Goal: Information Seeking & Learning: Check status

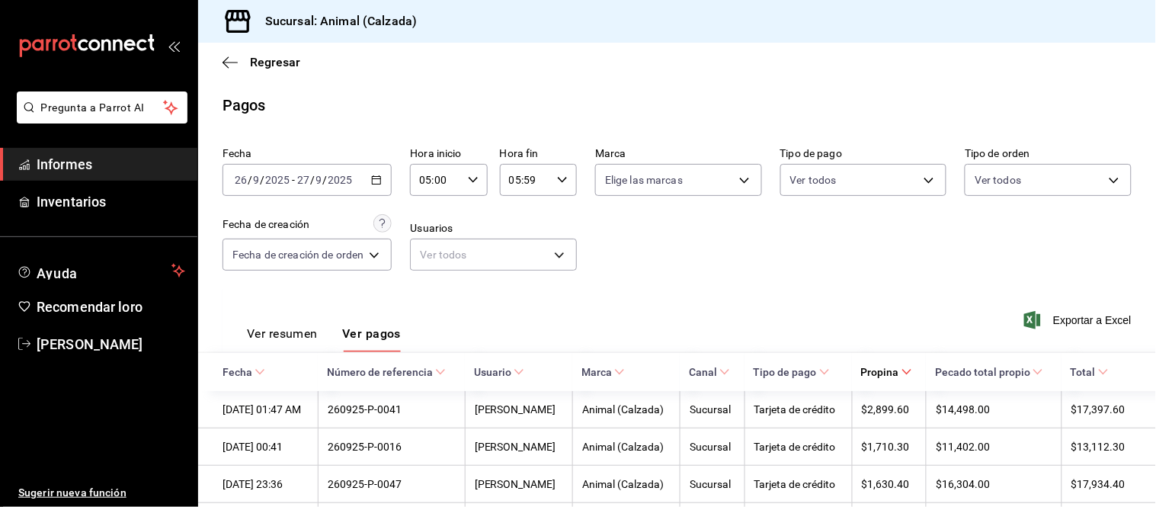
scroll to position [81, 0]
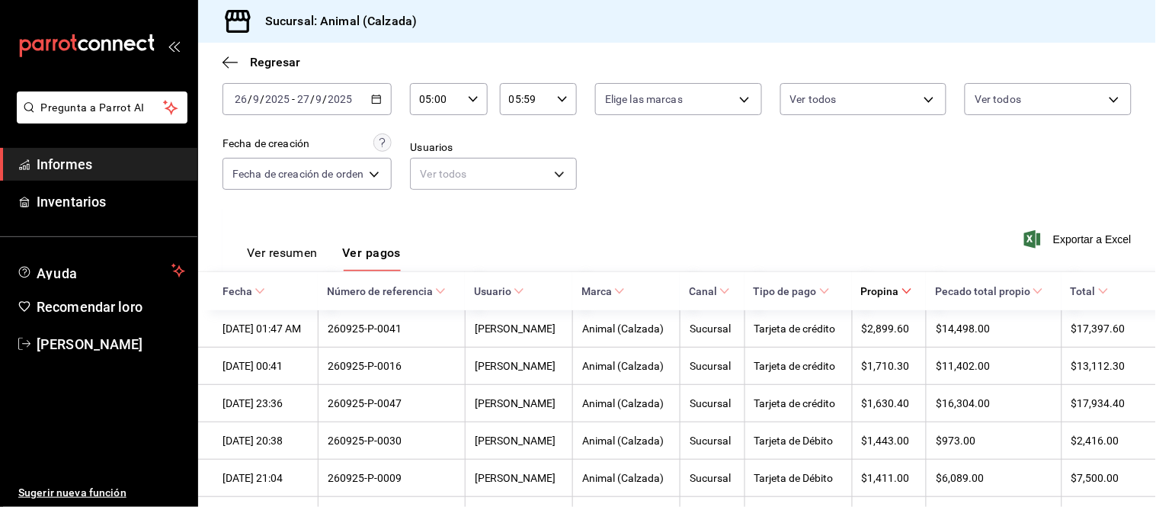
click at [116, 169] on span "Informes" at bounding box center [111, 164] width 149 height 21
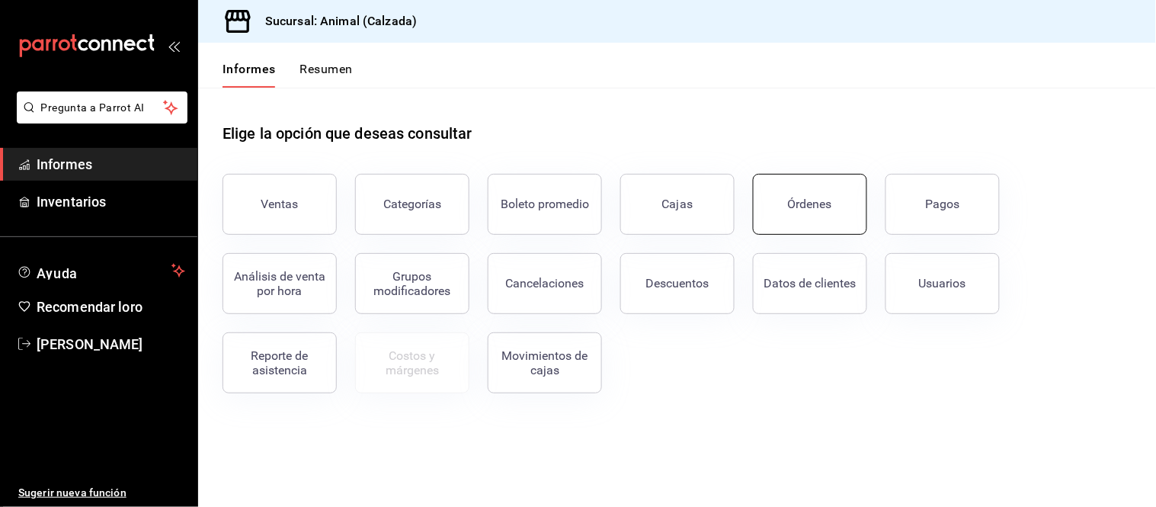
drag, startPoint x: 833, startPoint y: 210, endPoint x: 858, endPoint y: 223, distance: 28.6
click at [831, 211] on button "Órdenes" at bounding box center [810, 204] width 114 height 61
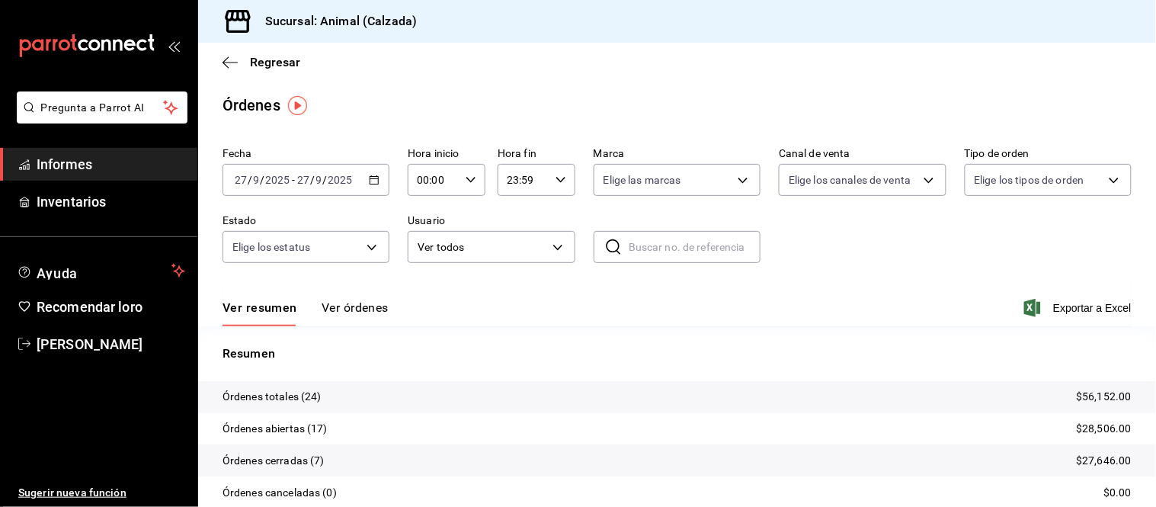
click at [375, 184] on icon "button" at bounding box center [374, 180] width 11 height 11
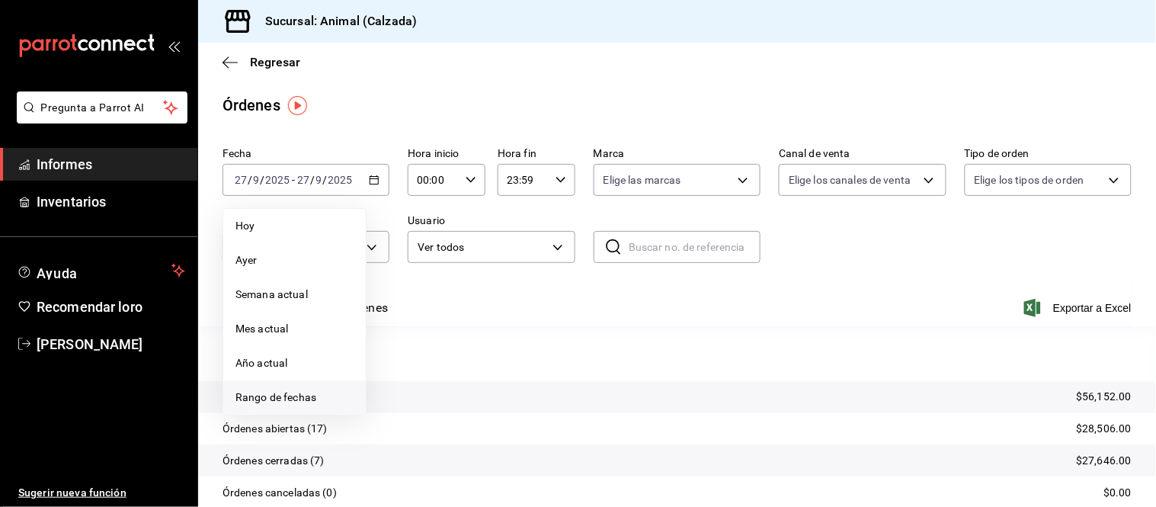
click at [310, 396] on font "Rango de fechas" at bounding box center [275, 397] width 81 height 12
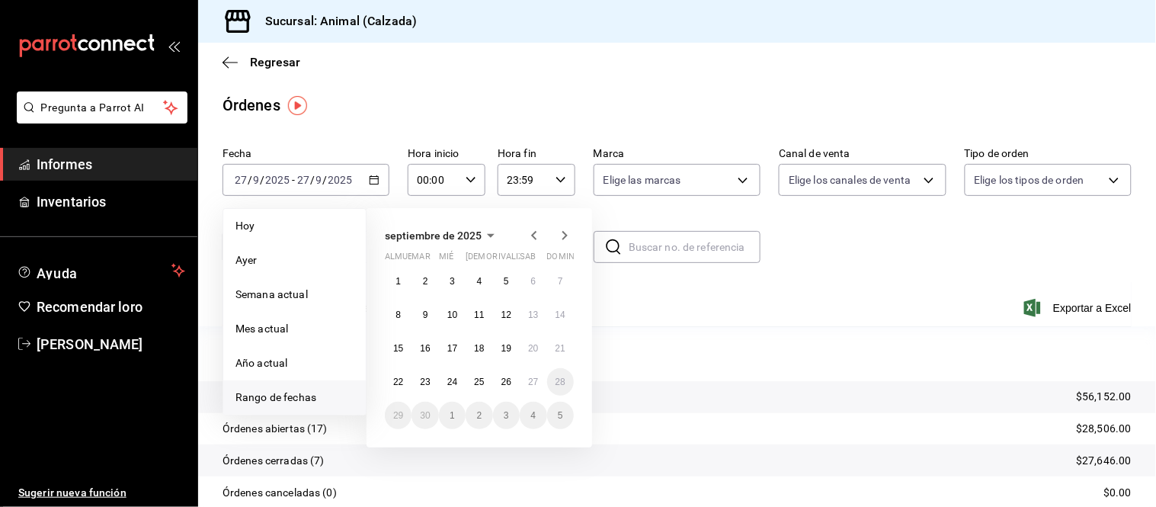
click at [602, 389] on div "septiembre de 2025 almuerzo mar [PERSON_NAME] rivalizar sab dominio 1 2 3 4 5 6…" at bounding box center [500, 322] width 267 height 252
click at [274, 219] on span "Hoy" at bounding box center [294, 226] width 118 height 16
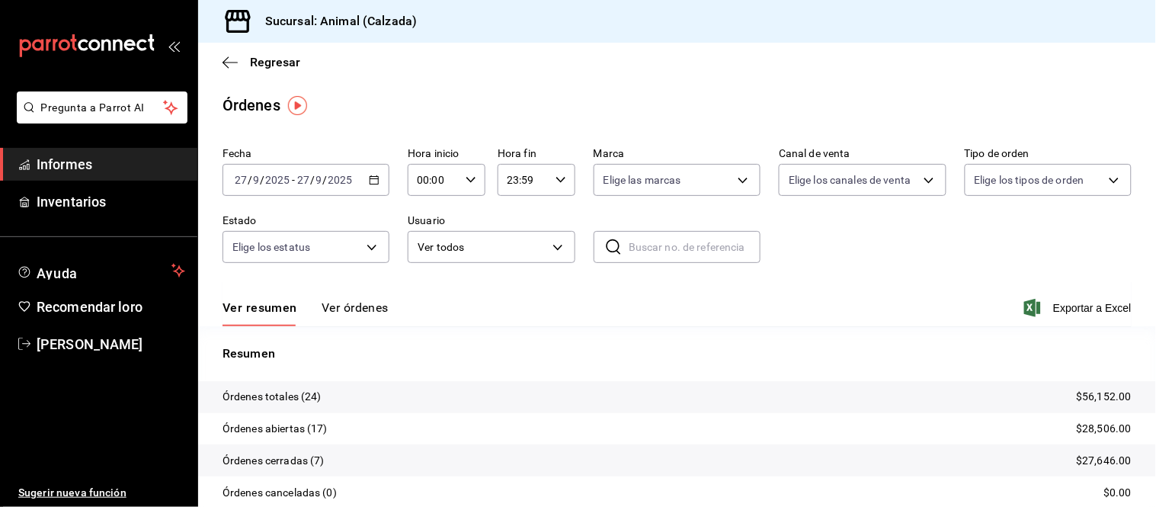
click at [466, 178] on \(Stroke\) "button" at bounding box center [470, 179] width 9 height 5
click at [414, 221] on button "05" at bounding box center [424, 233] width 32 height 30
type input "05:00"
click at [375, 290] on div at bounding box center [578, 253] width 1156 height 507
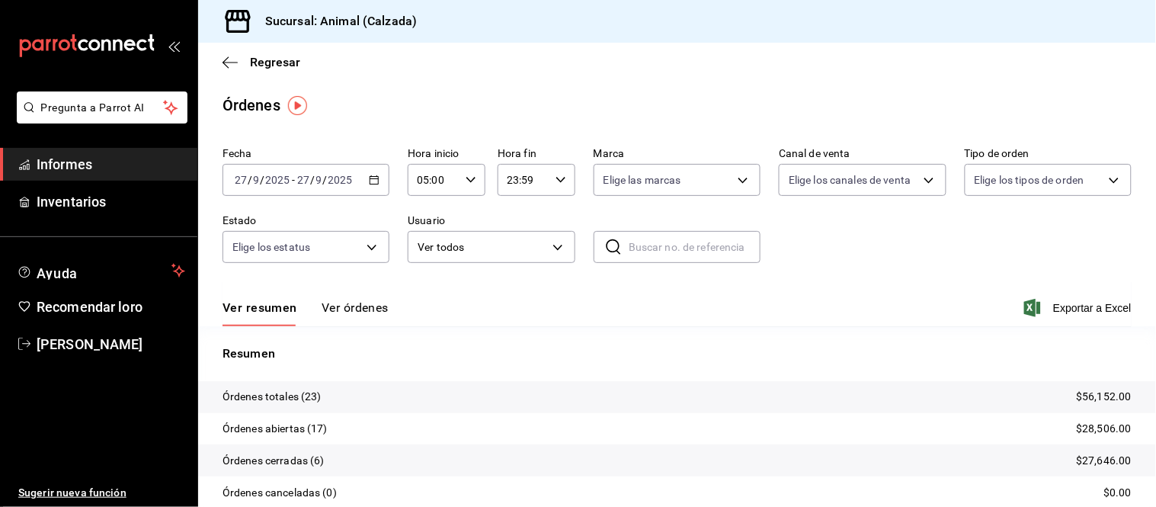
click at [355, 308] on font "Ver órdenes" at bounding box center [355, 307] width 67 height 14
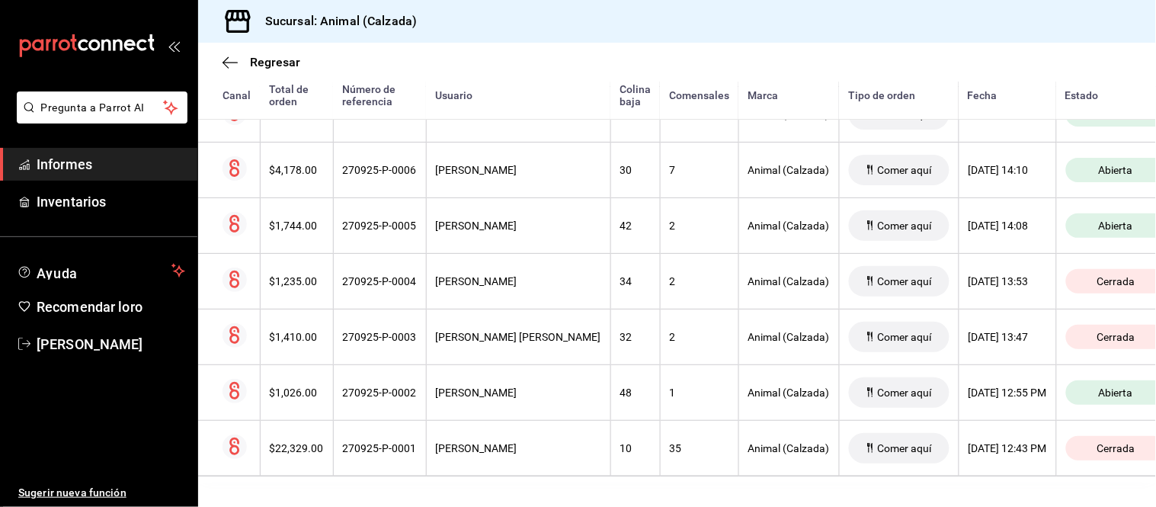
scroll to position [1222, 0]
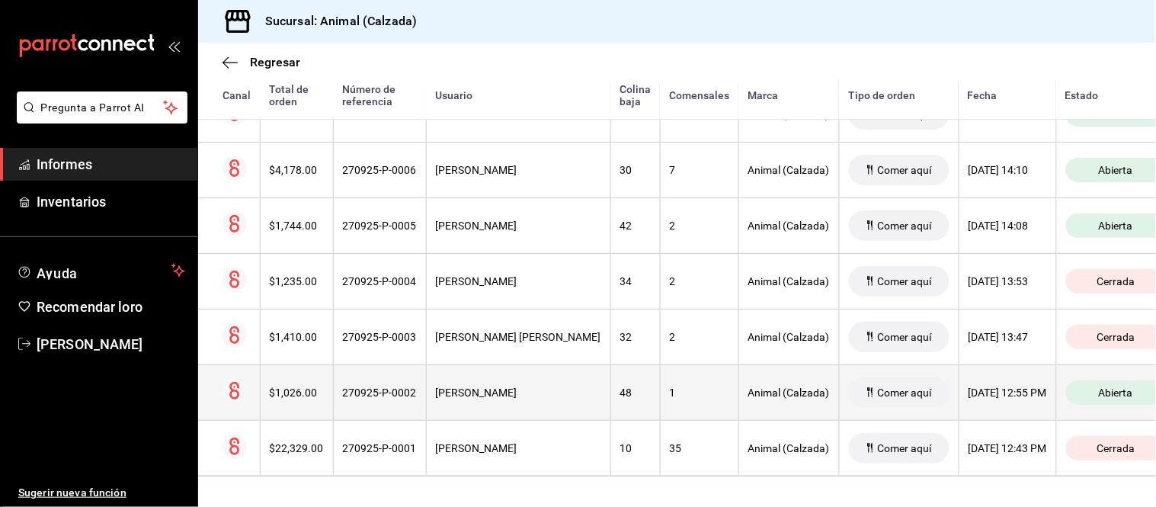
click at [492, 386] on th "[PERSON_NAME]" at bounding box center [518, 392] width 184 height 56
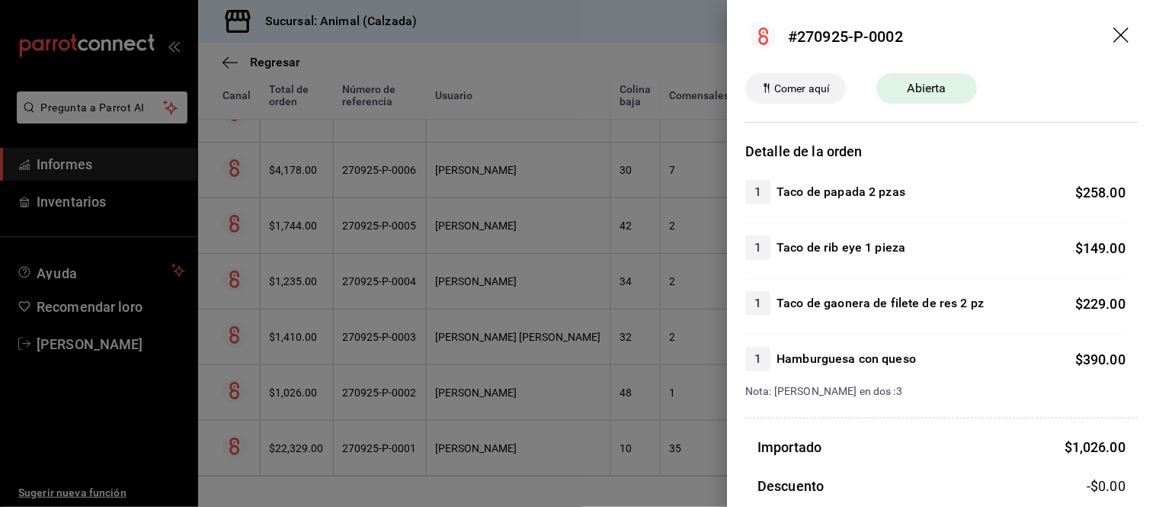
click at [565, 430] on div at bounding box center [578, 253] width 1156 height 507
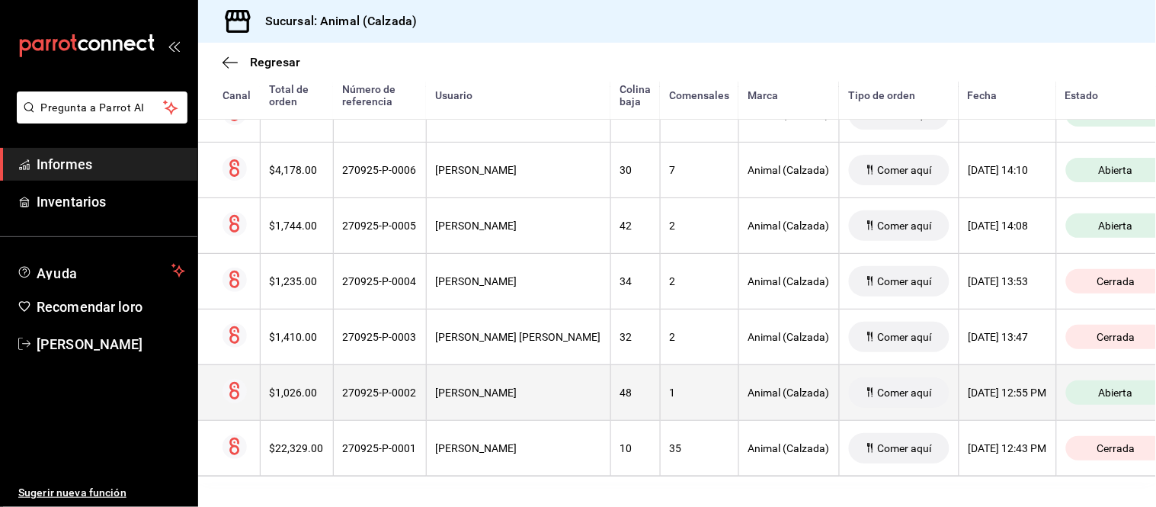
click at [527, 387] on th "[PERSON_NAME]" at bounding box center [518, 392] width 184 height 56
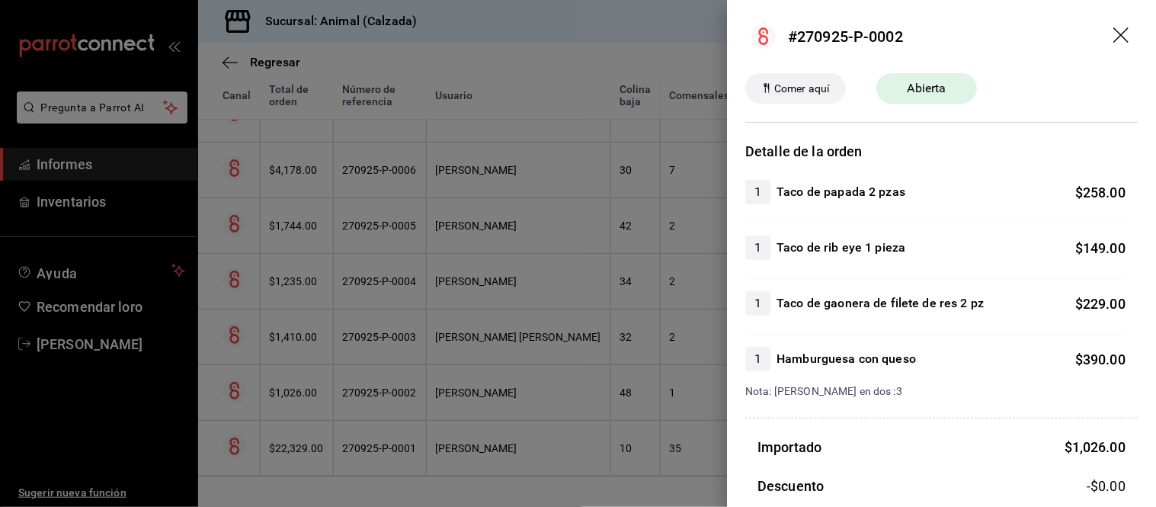
click at [610, 382] on div at bounding box center [578, 253] width 1156 height 507
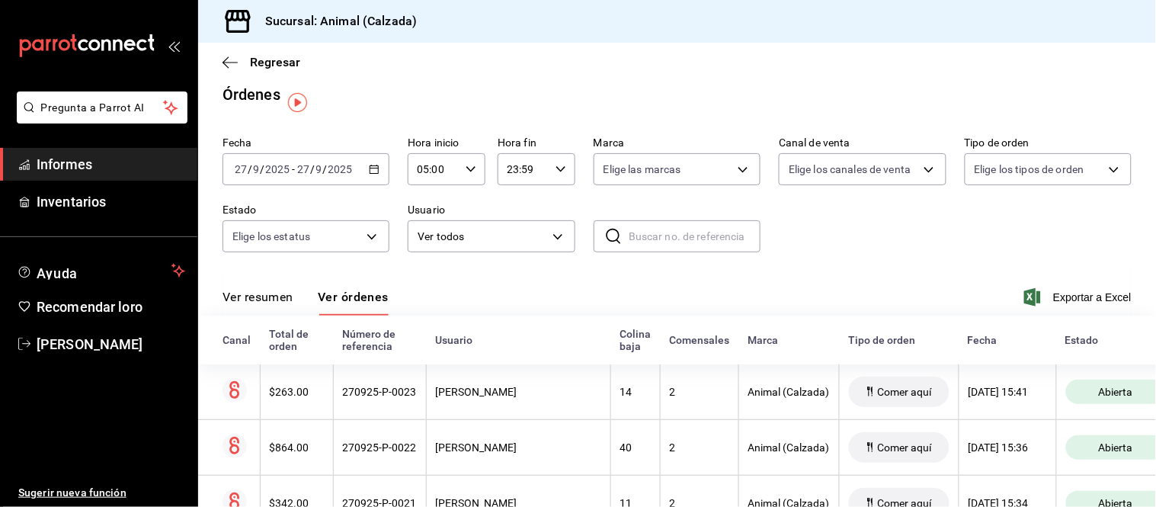
scroll to position [0, 0]
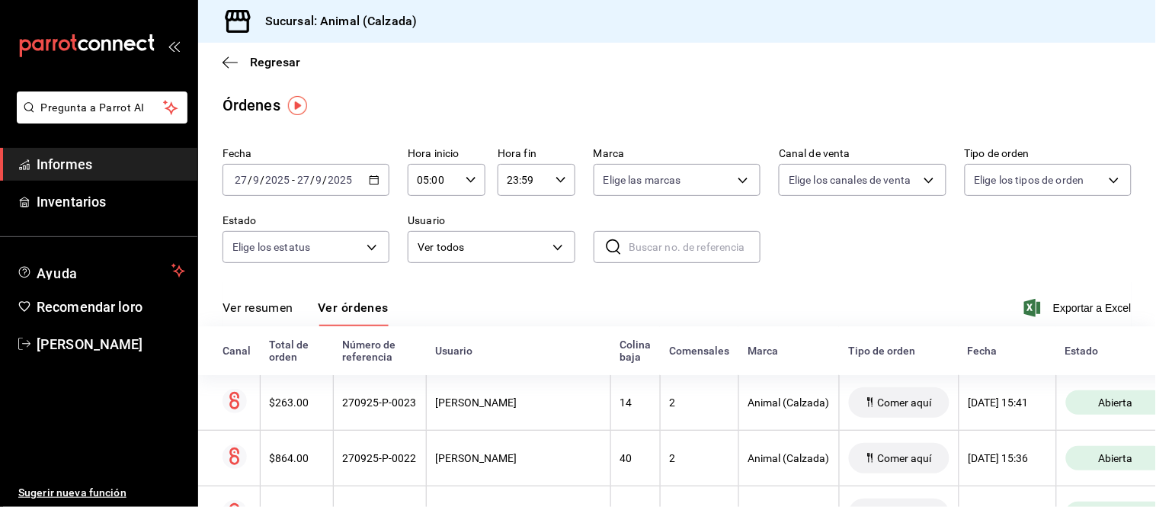
click at [273, 315] on font "Ver resumen" at bounding box center [258, 307] width 71 height 14
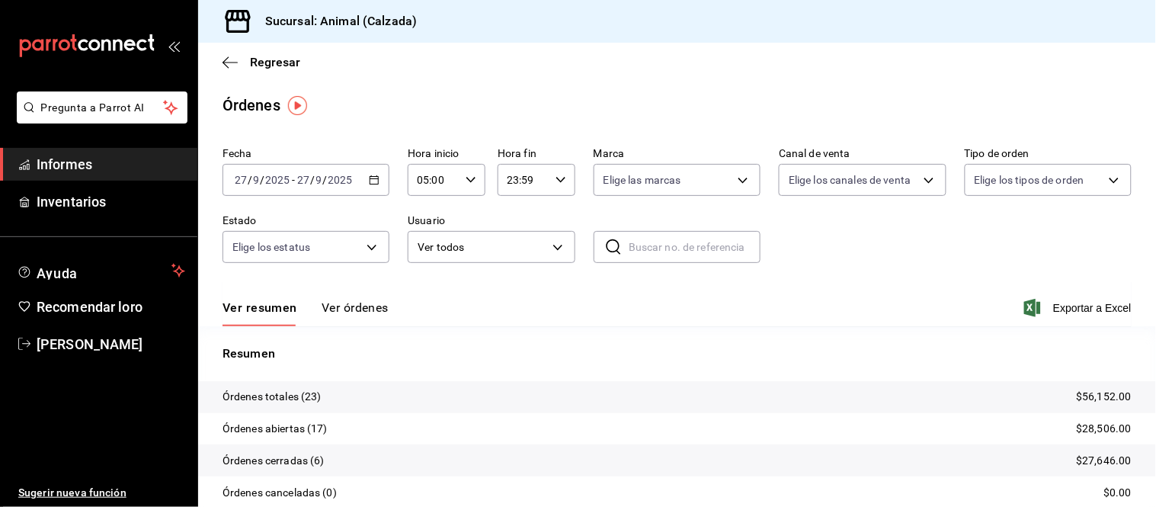
click at [330, 313] on font "Ver órdenes" at bounding box center [355, 307] width 67 height 14
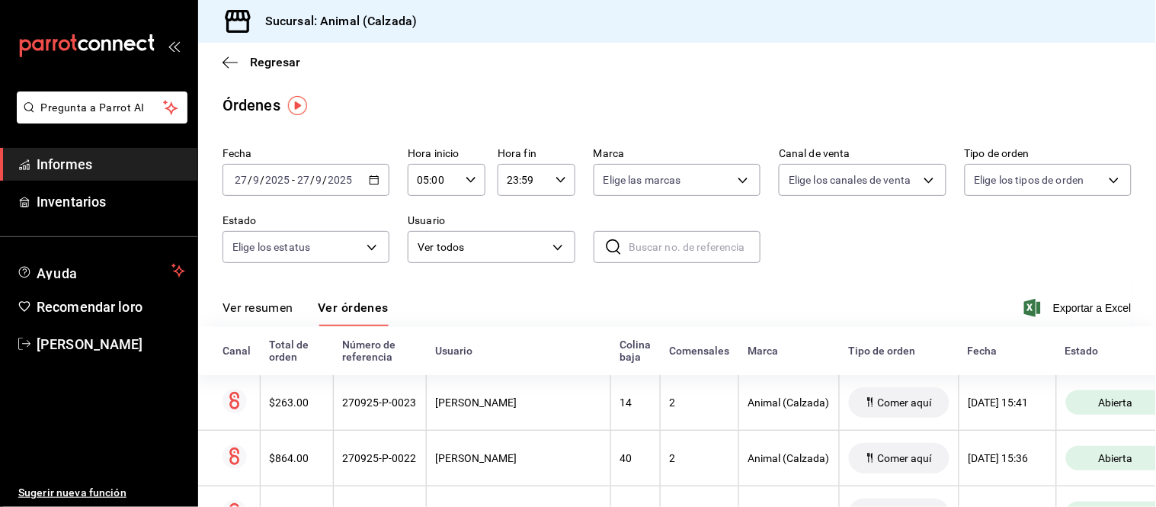
click at [469, 278] on div "Fecha [DATE] [DATE] - [DATE] [DATE] Hora inicio 05:00 Hora inicio Hora fin 23:5…" at bounding box center [677, 211] width 909 height 140
click at [117, 169] on span "Informes" at bounding box center [111, 164] width 149 height 21
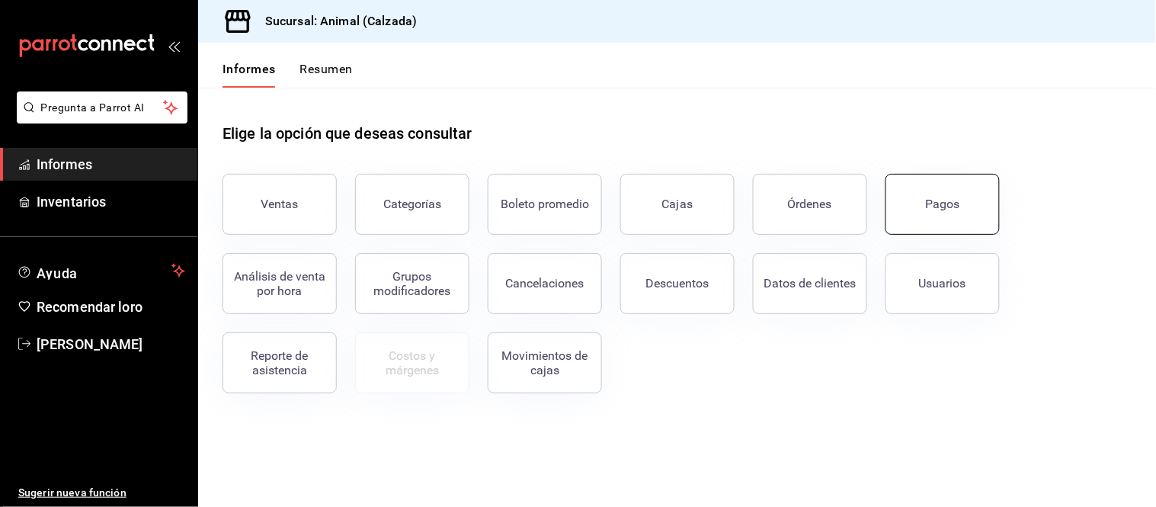
click at [951, 209] on font "Pagos" at bounding box center [943, 204] width 34 height 14
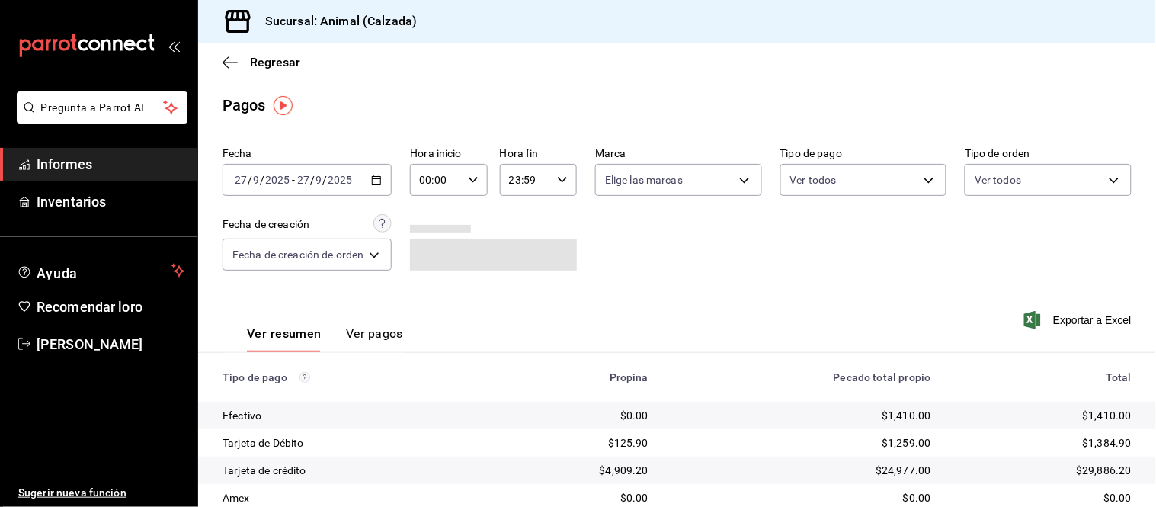
click at [480, 183] on div "00:00 Hora inicio" at bounding box center [448, 180] width 77 height 32
click at [431, 232] on font "05" at bounding box center [431, 233] width 12 height 12
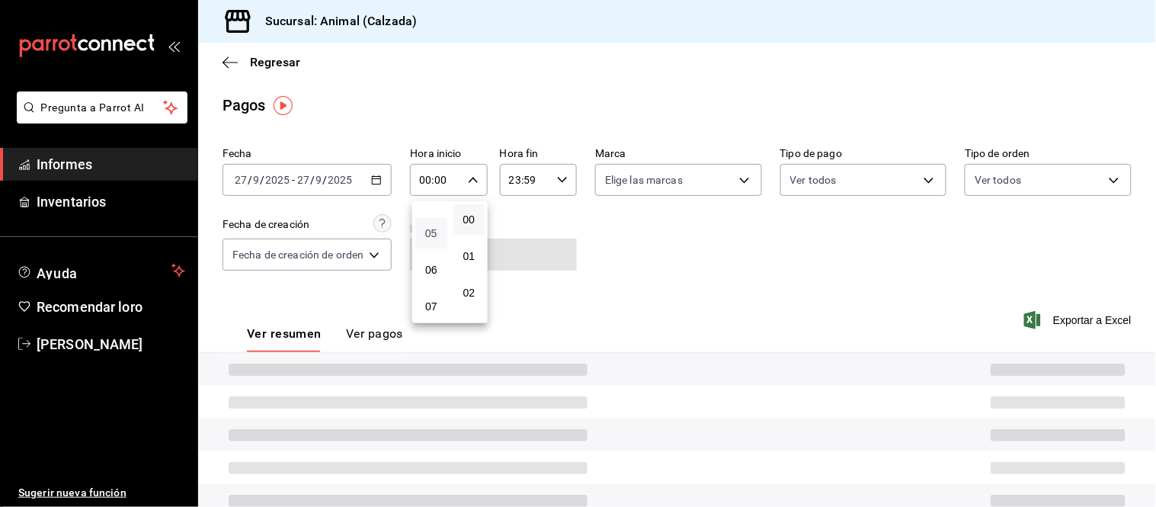
type input "05:00"
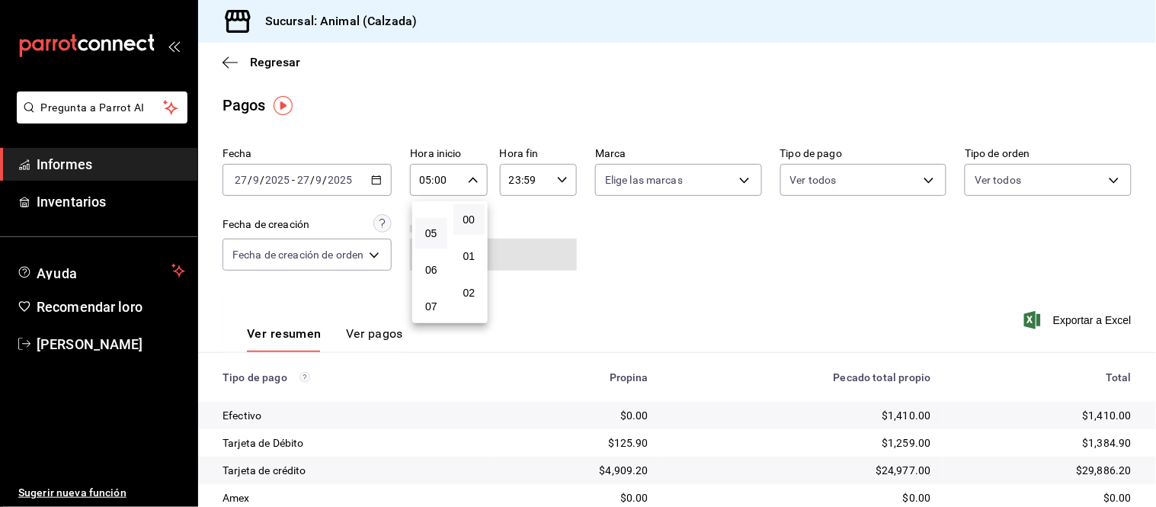
click at [371, 344] on div at bounding box center [578, 253] width 1156 height 507
click at [366, 338] on font "Ver pagos" at bounding box center [374, 333] width 57 height 14
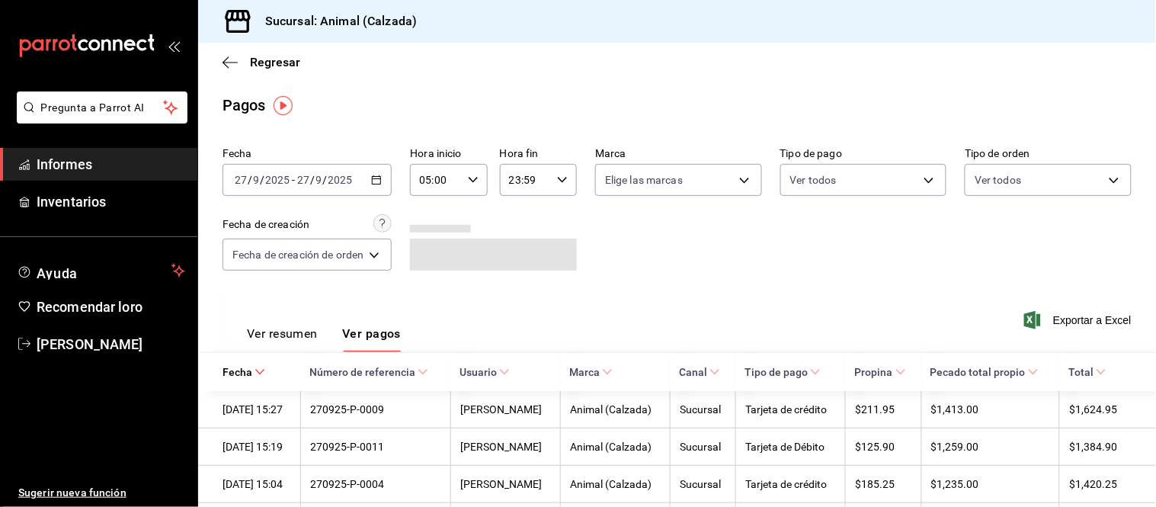
click at [285, 326] on font "Ver resumen" at bounding box center [282, 333] width 71 height 14
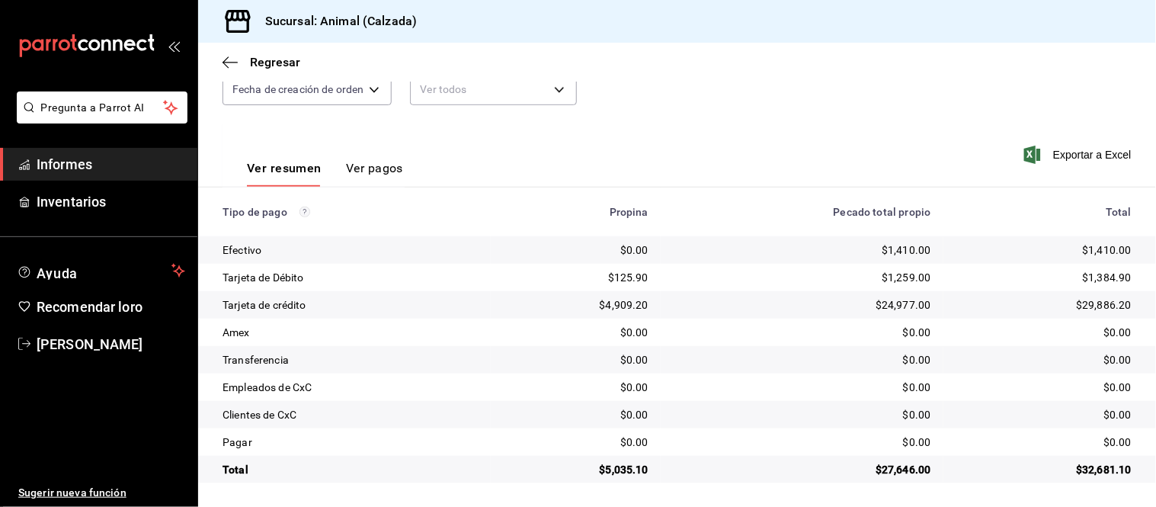
scroll to position [166, 0]
click at [352, 166] on font "Ver pagos" at bounding box center [374, 167] width 57 height 14
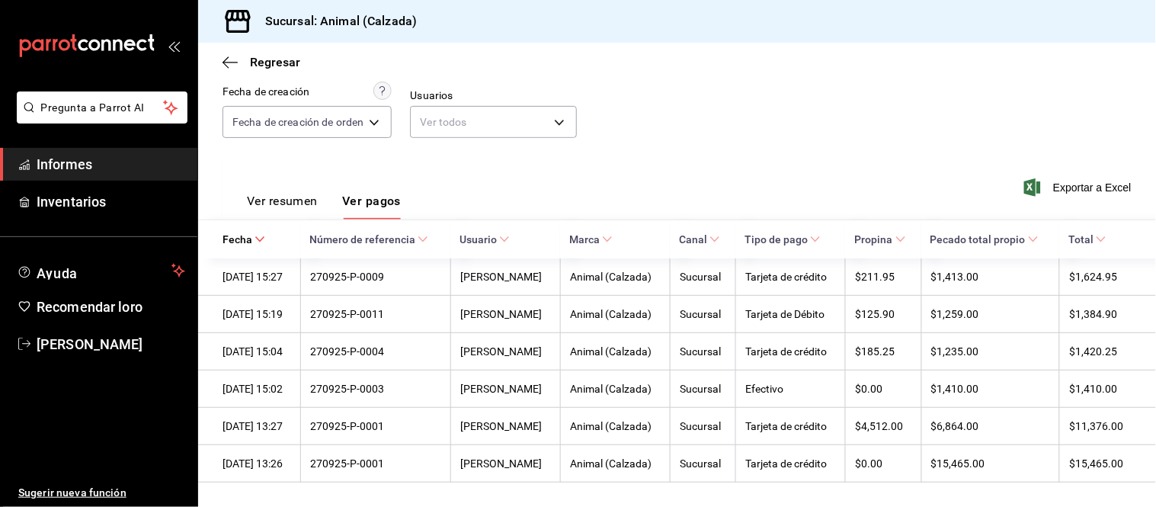
drag, startPoint x: 306, startPoint y: 162, endPoint x: 320, endPoint y: 142, distance: 24.1
click at [306, 194] on font "Ver resumen" at bounding box center [282, 201] width 71 height 14
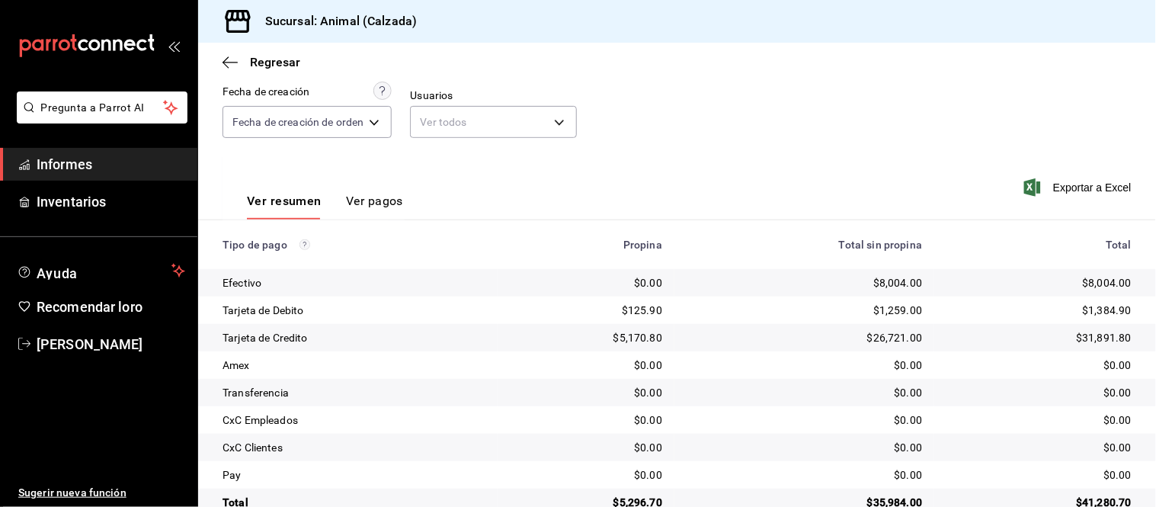
scroll to position [166, 0]
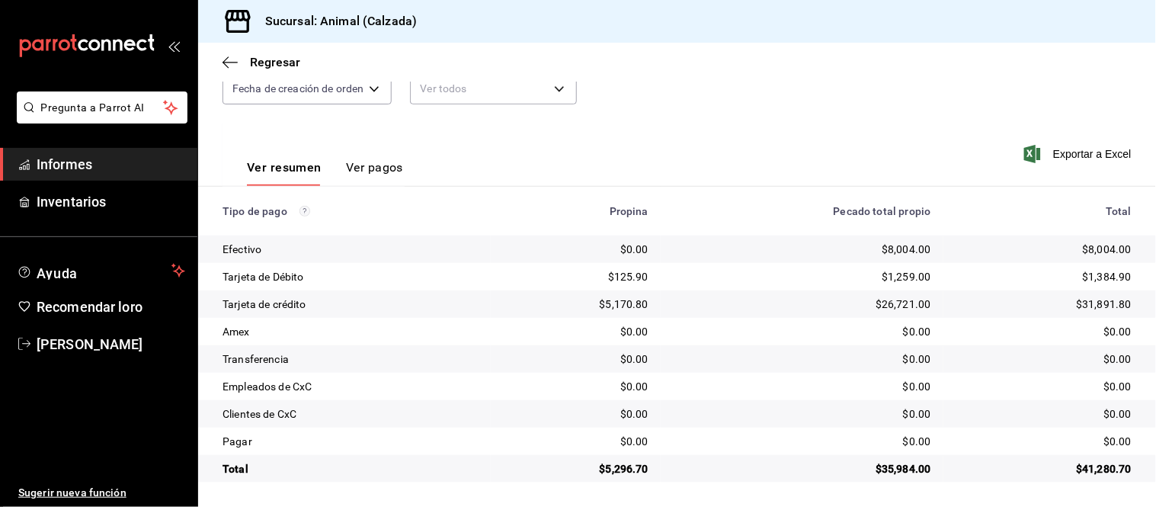
drag, startPoint x: 364, startPoint y: 170, endPoint x: 367, endPoint y: 162, distance: 8.2
click at [364, 171] on font "Ver pagos" at bounding box center [374, 167] width 57 height 14
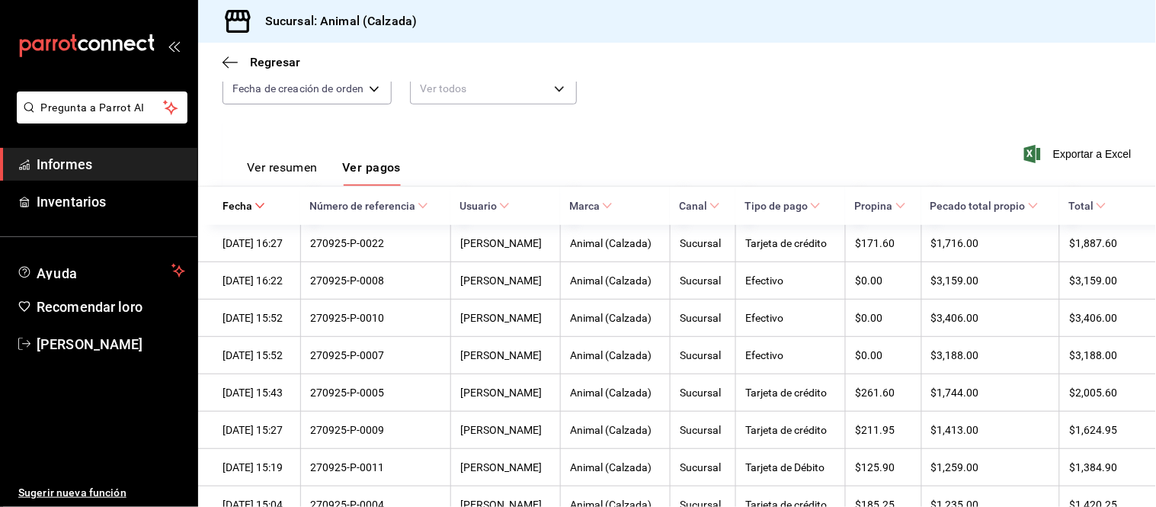
click at [307, 171] on font "Ver resumen" at bounding box center [282, 167] width 71 height 14
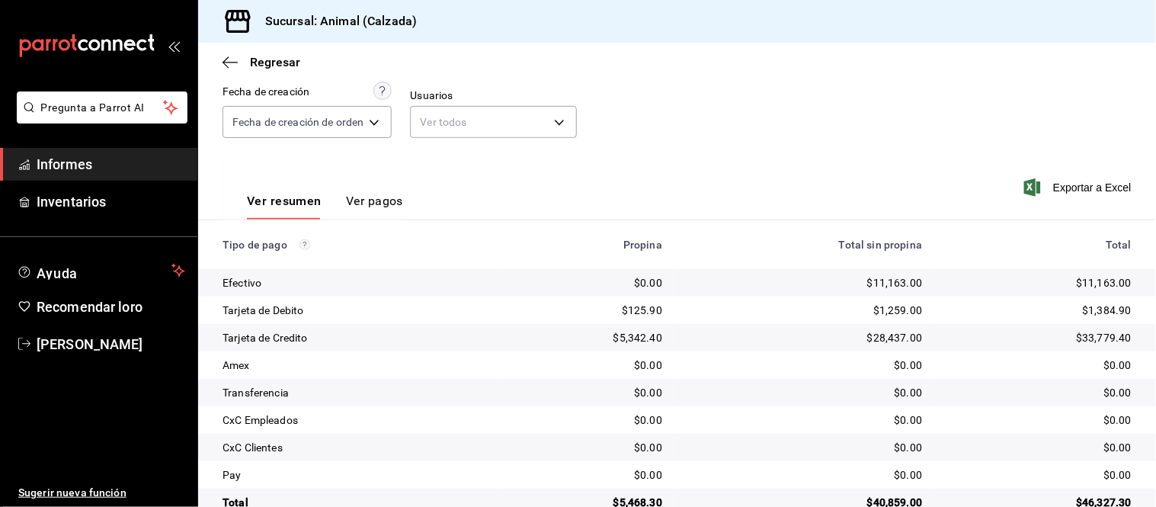
scroll to position [166, 0]
